Goal: Find specific page/section

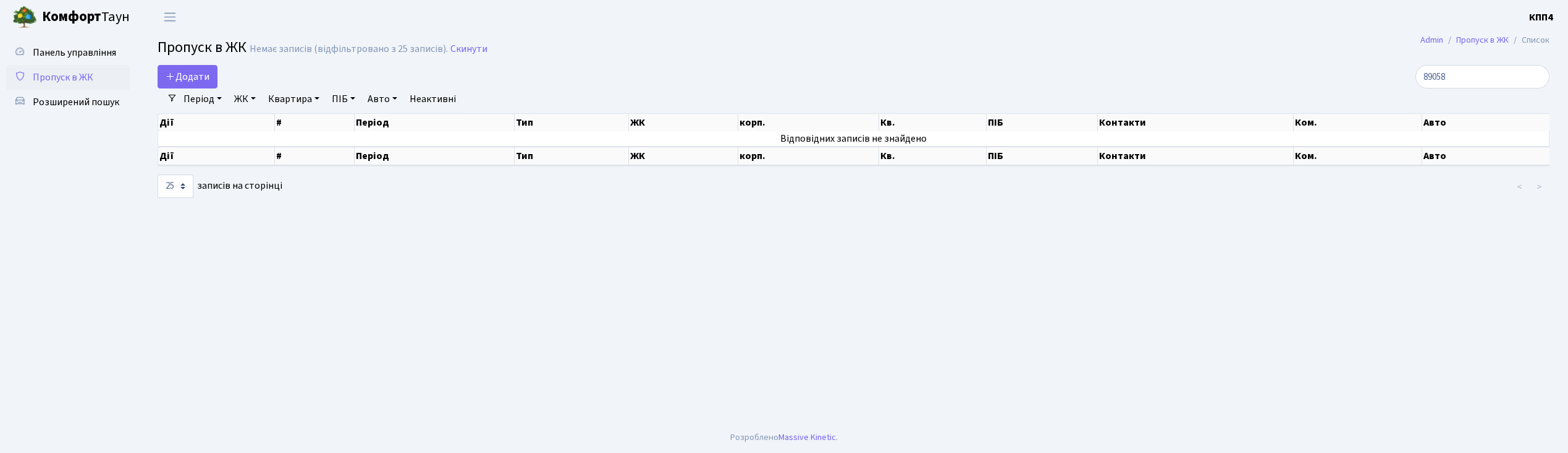
select select "25"
type input "8"
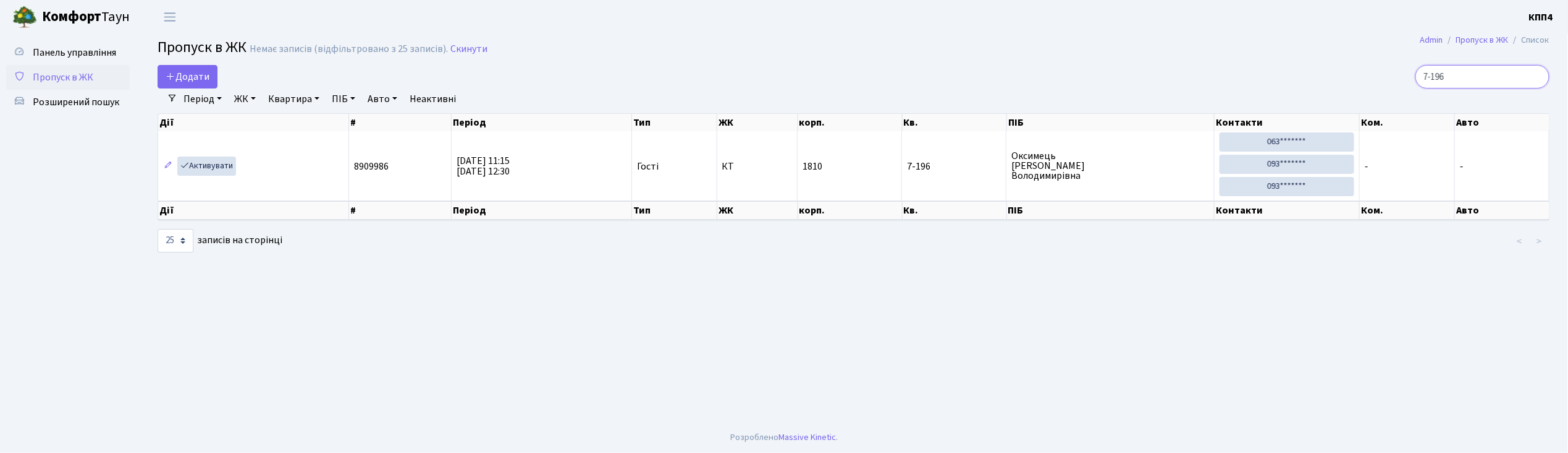
type input "7-196"
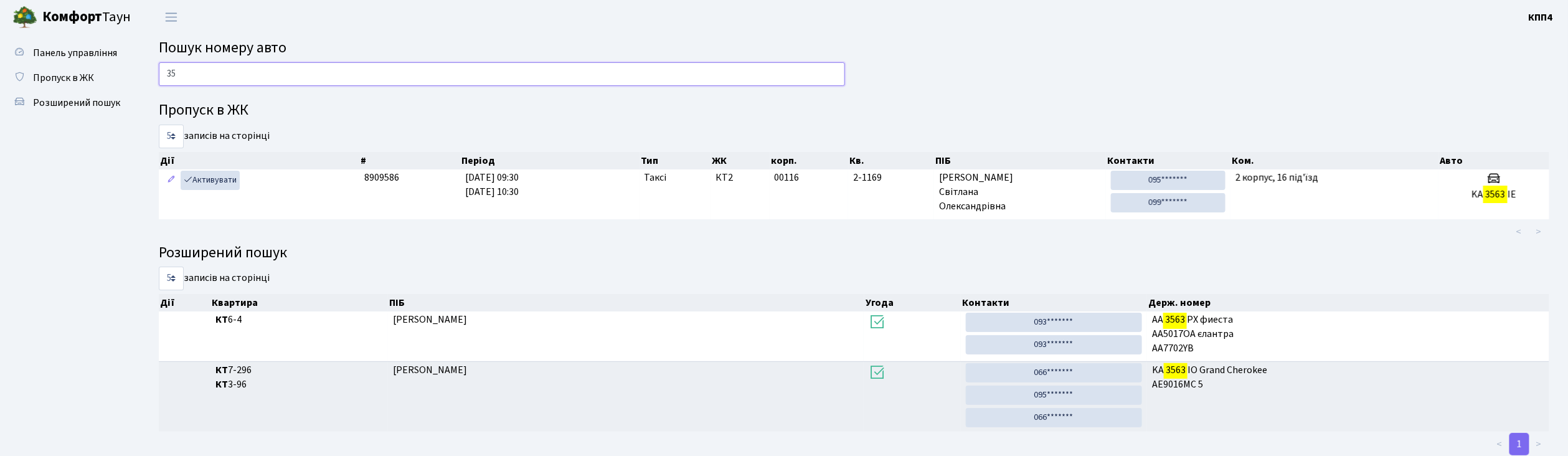
type input "3"
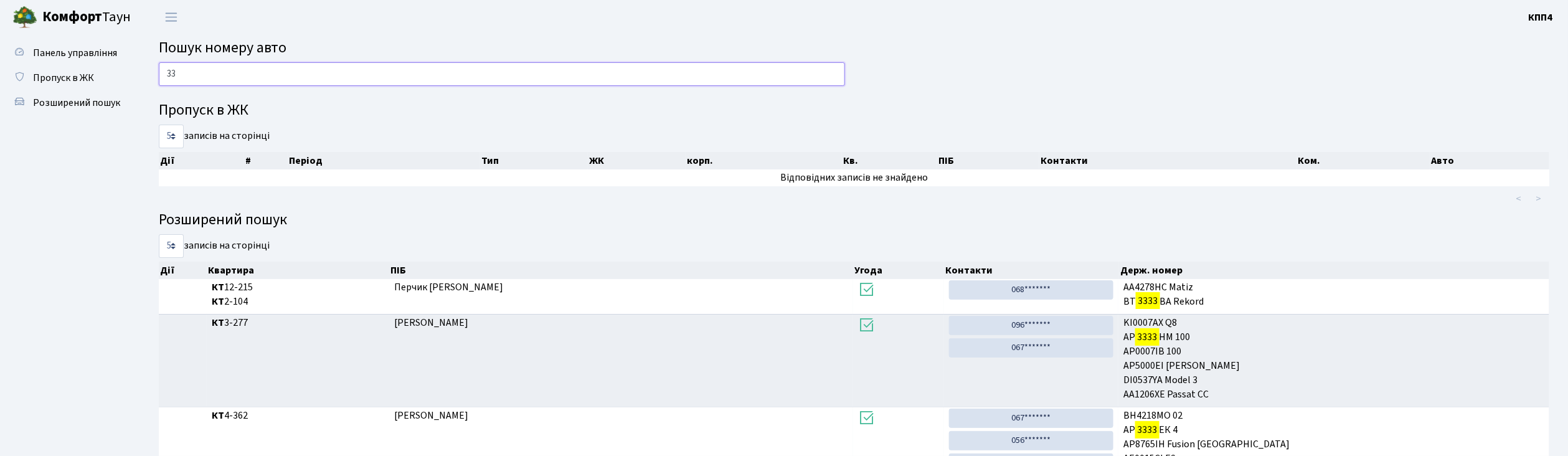
type input "3"
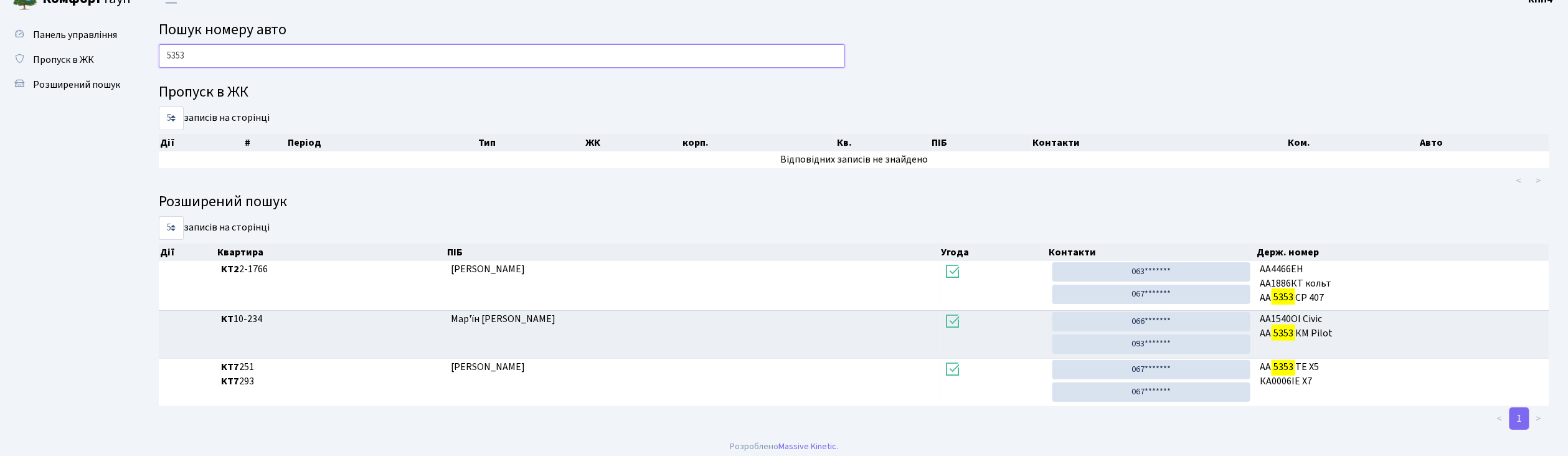
scroll to position [26, 0]
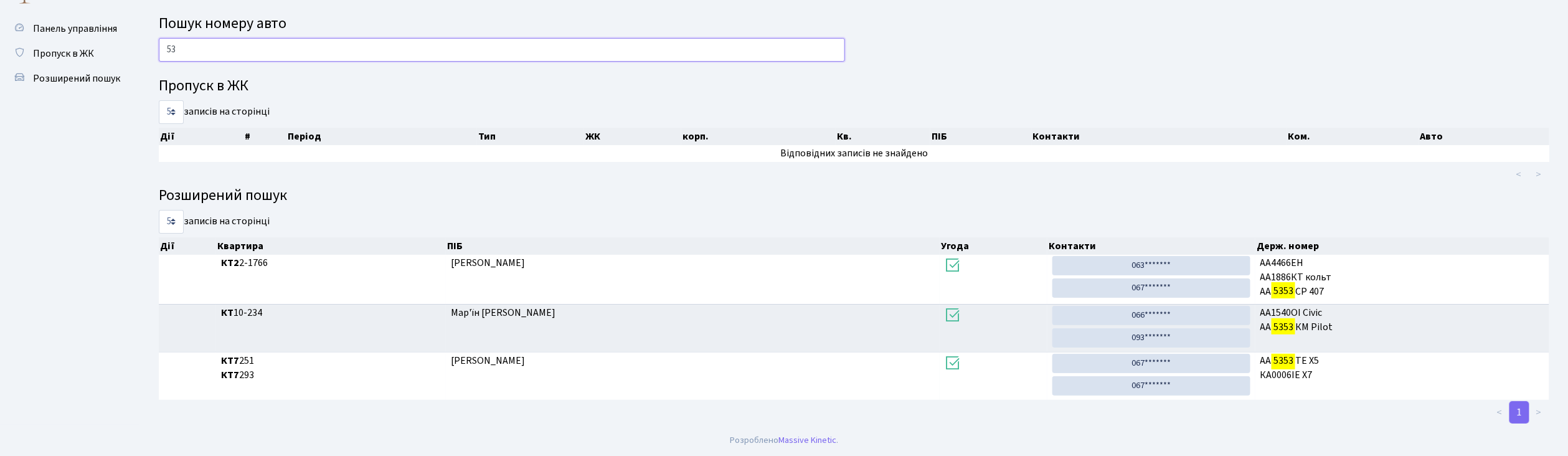
type input "5"
